Goal: Navigation & Orientation: Find specific page/section

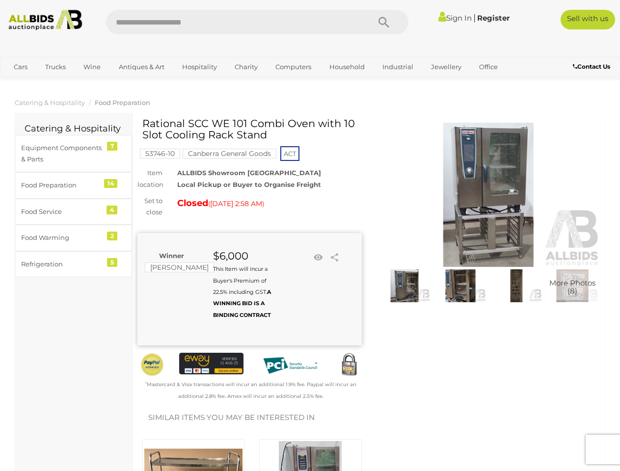
click at [310, 236] on div "Winner [PERSON_NAME] $6,000 This Item will incur a Buyer's Premium of 22.5% inc…" at bounding box center [249, 289] width 224 height 112
click at [384, 22] on icon "Search" at bounding box center [383, 22] width 11 height 15
click at [21, 67] on link "Cars" at bounding box center [20, 67] width 26 height 16
click at [55, 67] on link "Trucks" at bounding box center [55, 67] width 33 height 16
click at [92, 67] on link "Wine" at bounding box center [92, 67] width 30 height 16
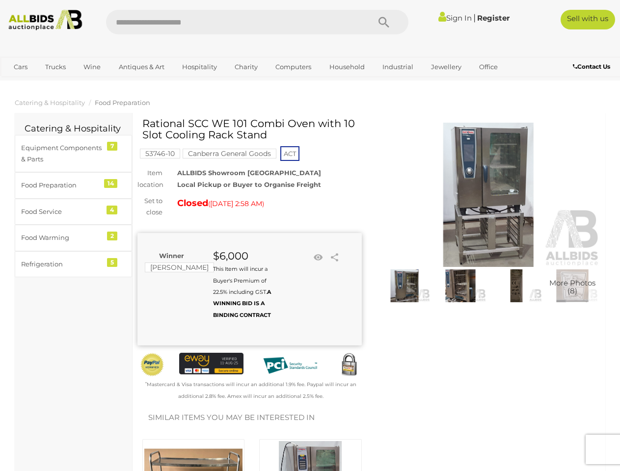
click at [141, 67] on link "Antiques & Art" at bounding box center [141, 67] width 58 height 16
click at [199, 67] on link "Hospitality" at bounding box center [200, 67] width 48 height 16
click at [245, 67] on link "Charity" at bounding box center [246, 67] width 36 height 16
click at [292, 67] on link "Computers" at bounding box center [293, 67] width 49 height 16
click at [345, 67] on link "Household" at bounding box center [347, 67] width 48 height 16
